Goal: Information Seeking & Learning: Find specific fact

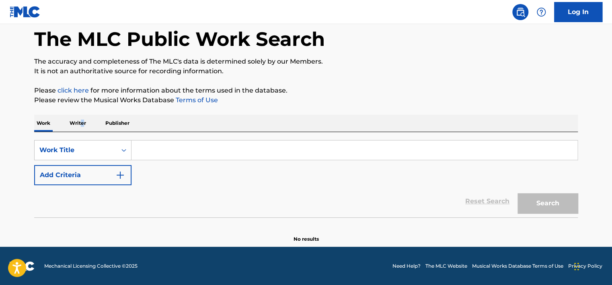
click at [82, 120] on p "Writer" at bounding box center [77, 123] width 21 height 17
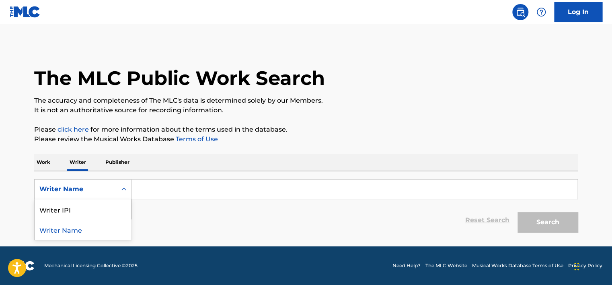
drag, startPoint x: 82, startPoint y: 120, endPoint x: 92, endPoint y: 185, distance: 65.9
click at [92, 185] on div "Writer Name" at bounding box center [75, 189] width 72 height 10
click at [88, 204] on div "Writer IPI" at bounding box center [83, 209] width 96 height 20
click at [176, 188] on input "Search Form" at bounding box center [354, 188] width 446 height 19
type input "01149553539"
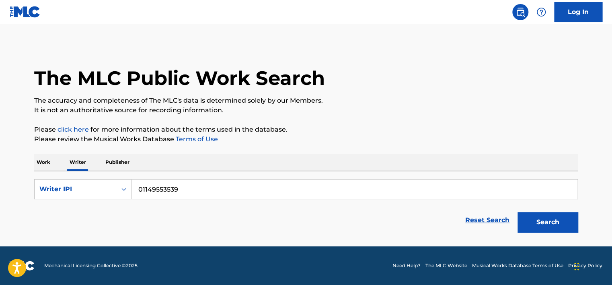
click at [548, 225] on button "Search" at bounding box center [547, 222] width 60 height 20
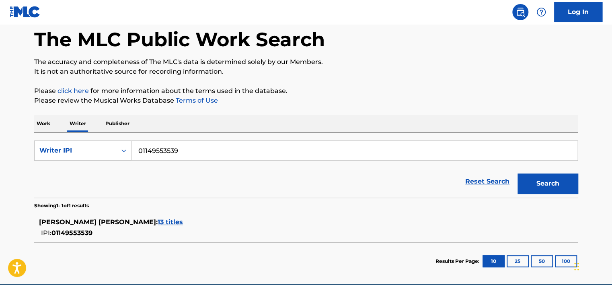
scroll to position [76, 0]
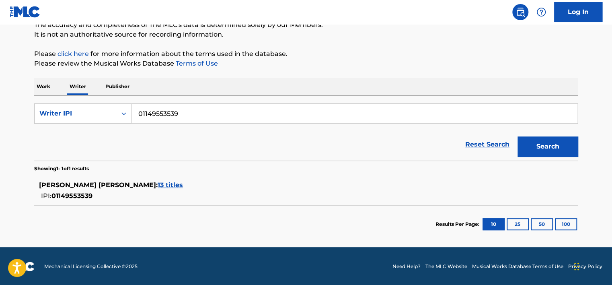
click at [183, 183] on span "13 titles" at bounding box center [170, 185] width 25 height 8
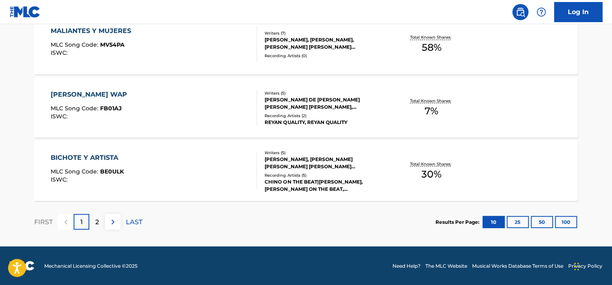
click at [100, 216] on div "FIRST 1 2 LAST" at bounding box center [88, 221] width 108 height 41
click at [95, 225] on p "2" at bounding box center [97, 222] width 4 height 10
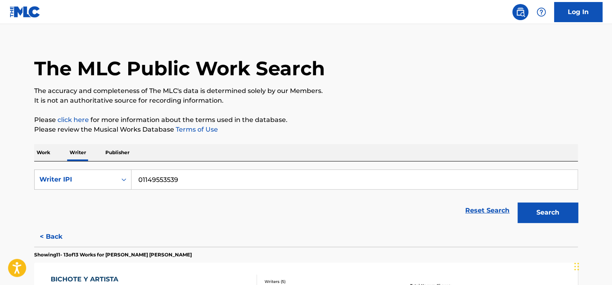
scroll to position [0, 0]
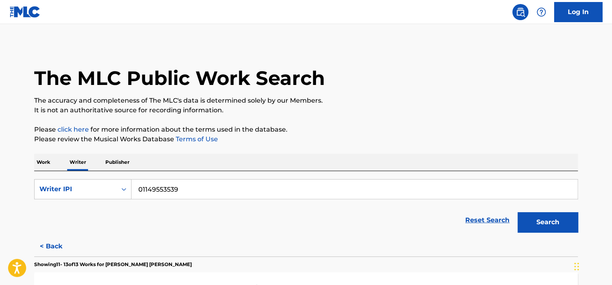
click at [46, 170] on p "Work" at bounding box center [43, 162] width 18 height 17
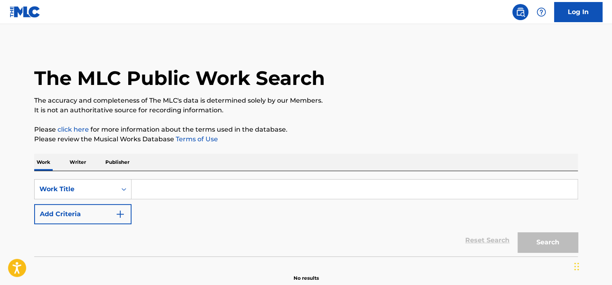
drag, startPoint x: 45, startPoint y: 170, endPoint x: 76, endPoint y: 170, distance: 30.9
click at [76, 170] on p "Writer" at bounding box center [77, 162] width 21 height 17
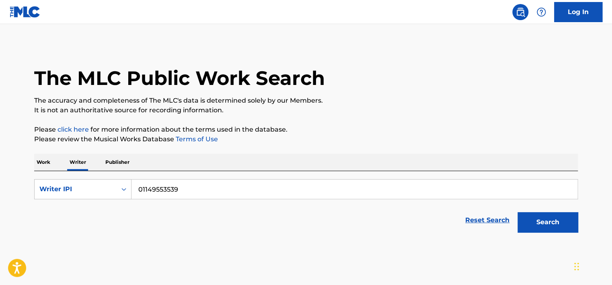
click at [77, 168] on p "Writer" at bounding box center [77, 162] width 21 height 17
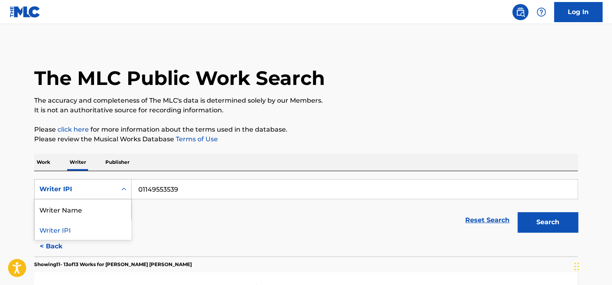
click at [76, 186] on div "Writer IPI" at bounding box center [75, 189] width 72 height 10
click at [0, 182] on html "Accessibility Screen-Reader Guide, Feedback, and Issue Reporting | New window C…" at bounding box center [306, 142] width 612 height 285
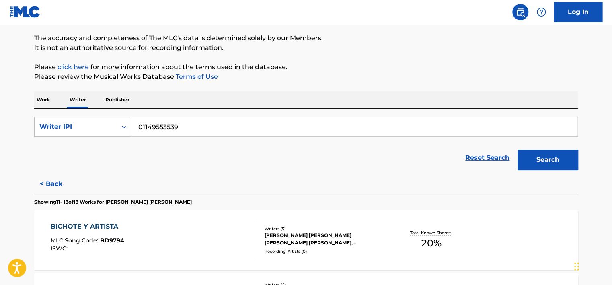
scroll to position [16, 0]
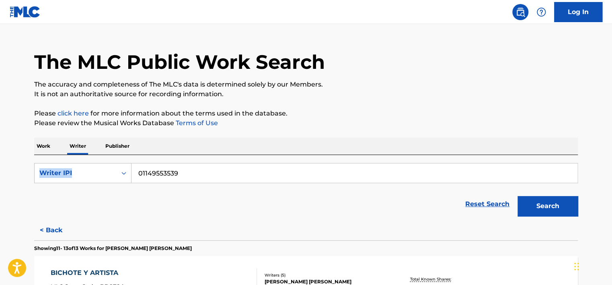
drag, startPoint x: 611, startPoint y: 152, endPoint x: 614, endPoint y: 176, distance: 25.1
click at [611, 176] on html "Accessibility Screen-Reader Guide, Feedback, and Issue Reporting | New window C…" at bounding box center [306, 126] width 612 height 285
drag, startPoint x: 614, startPoint y: 176, endPoint x: 606, endPoint y: 204, distance: 29.0
click at [606, 204] on main "The MLC Public Work Search The accuracy and completeness of The MLC's data is d…" at bounding box center [306, 247] width 612 height 479
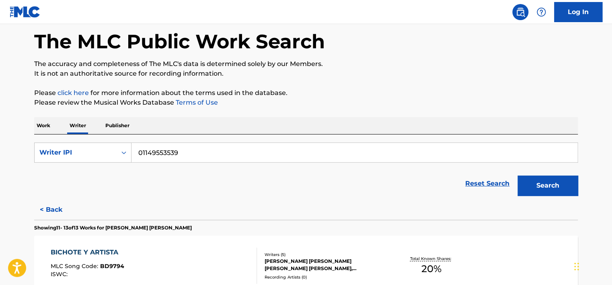
scroll to position [0, 0]
